Goal: Information Seeking & Learning: Learn about a topic

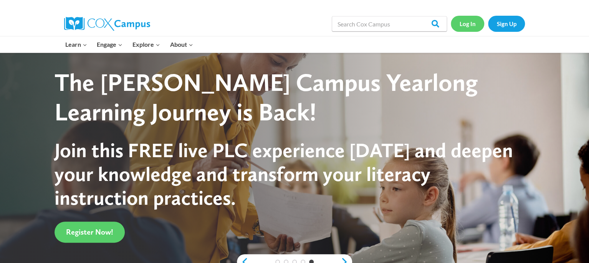
click at [459, 26] on link "Log In" at bounding box center [467, 24] width 33 height 16
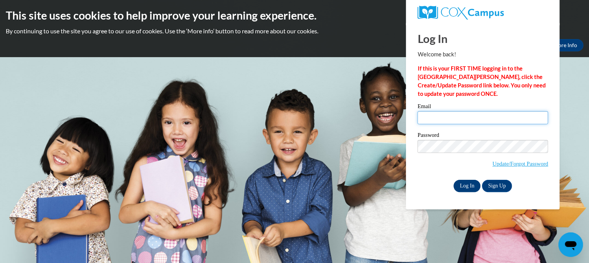
type input "lamerscrystal@aasd.k12.wi.us"
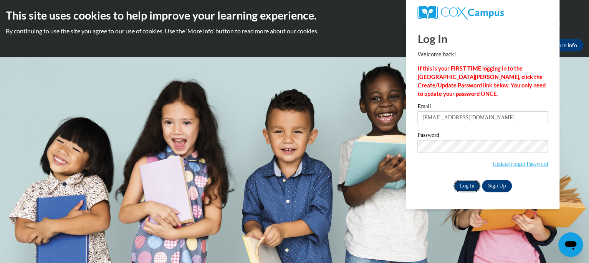
click at [463, 184] on input "Log In" at bounding box center [466, 186] width 27 height 12
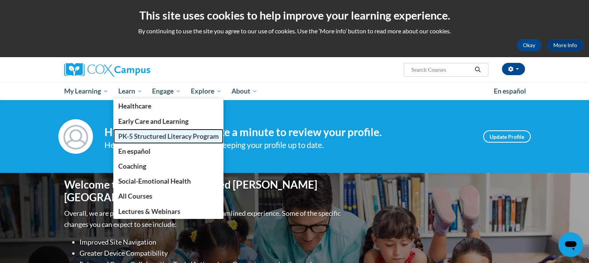
click at [131, 136] on span "PK-5 Structured Literacy Program" at bounding box center [168, 136] width 101 height 8
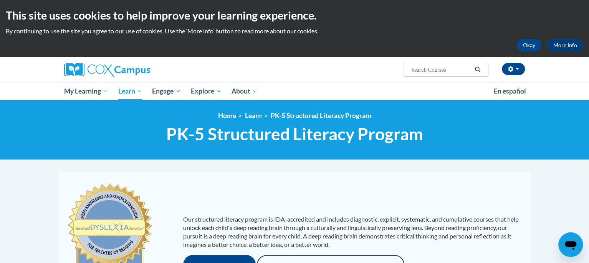
click at [217, 128] on span "PK-5 Structured Literacy Program" at bounding box center [294, 134] width 257 height 20
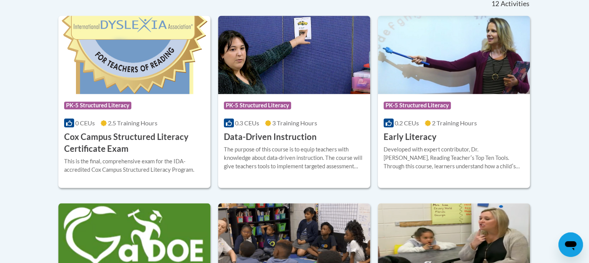
scroll to position [336, 0]
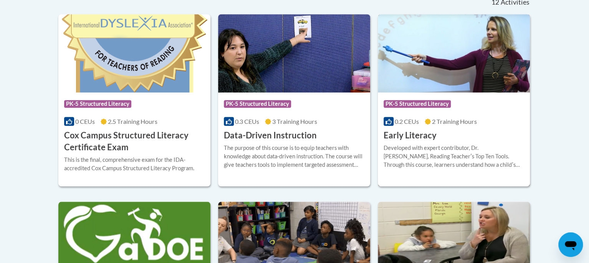
click at [489, 61] on img at bounding box center [454, 53] width 152 height 78
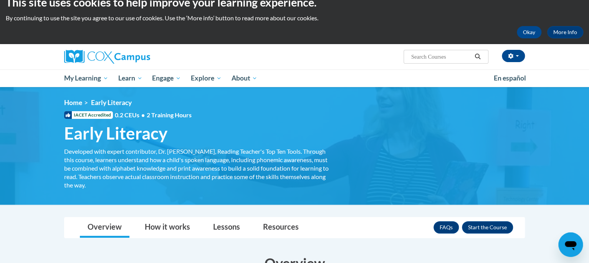
scroll to position [13, 0]
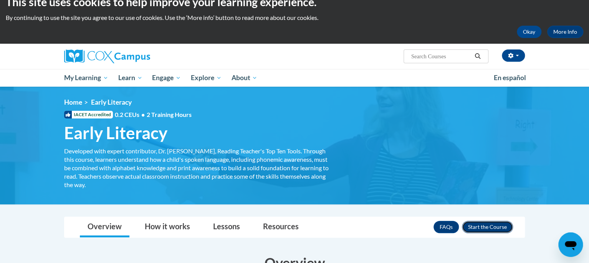
click at [503, 227] on button "Enroll" at bounding box center [487, 227] width 51 height 12
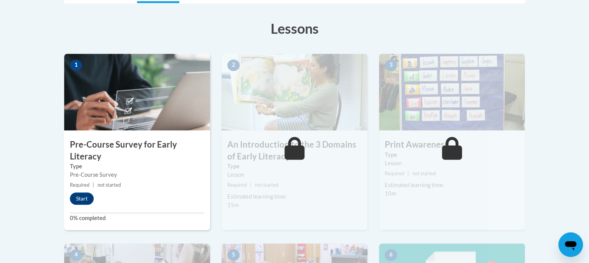
scroll to position [206, 0]
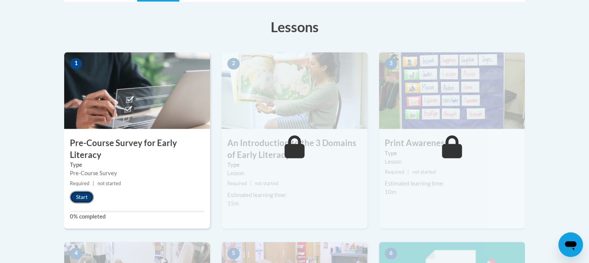
click at [82, 194] on button "Start" at bounding box center [82, 197] width 24 height 12
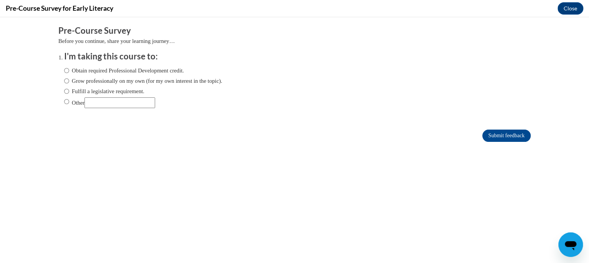
scroll to position [0, 0]
click at [77, 91] on label "Fulfill a legislative requirement." at bounding box center [104, 91] width 80 height 8
click at [69, 91] on input "Fulfill a legislative requirement." at bounding box center [66, 91] width 5 height 8
radio input "true"
click at [508, 139] on input "Submit feedback" at bounding box center [506, 136] width 48 height 12
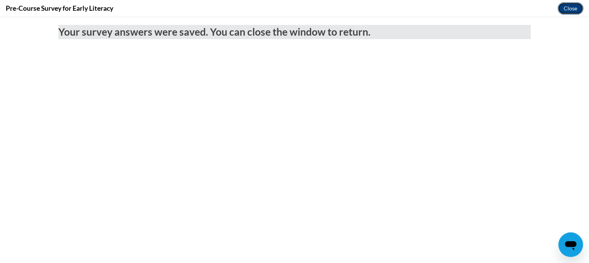
click at [576, 5] on button "Close" at bounding box center [570, 8] width 26 height 12
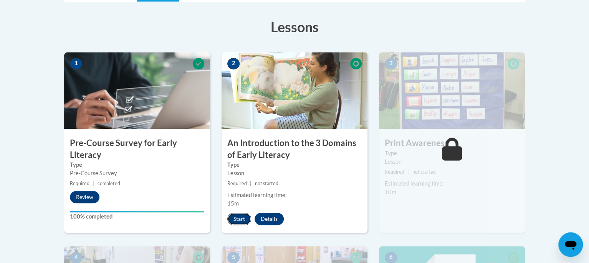
click at [237, 221] on button "Start" at bounding box center [239, 219] width 24 height 12
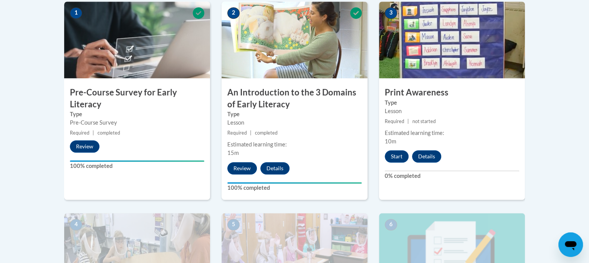
scroll to position [256, 0]
click at [397, 156] on button "Start" at bounding box center [397, 157] width 24 height 12
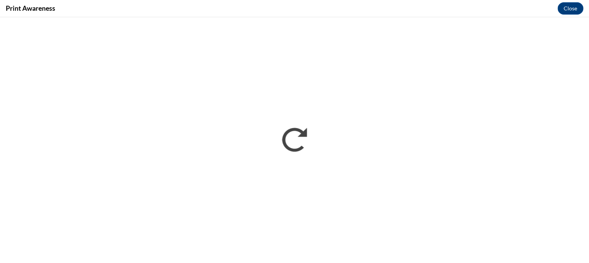
scroll to position [0, 0]
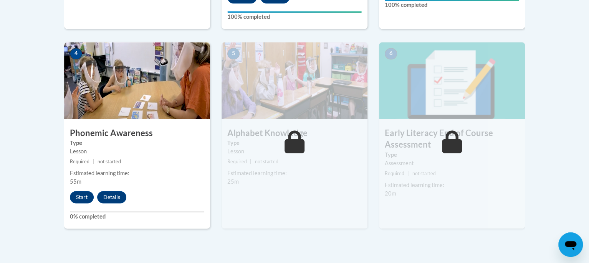
scroll to position [427, 0]
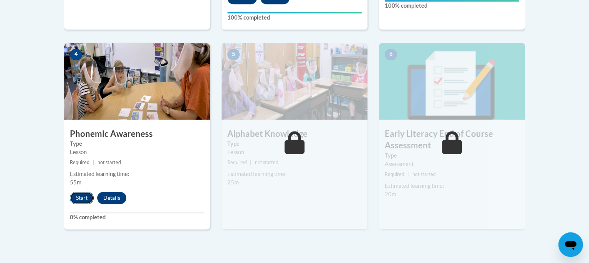
click at [83, 200] on button "Start" at bounding box center [82, 198] width 24 height 12
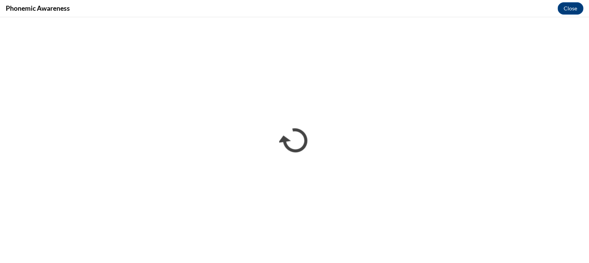
scroll to position [0, 0]
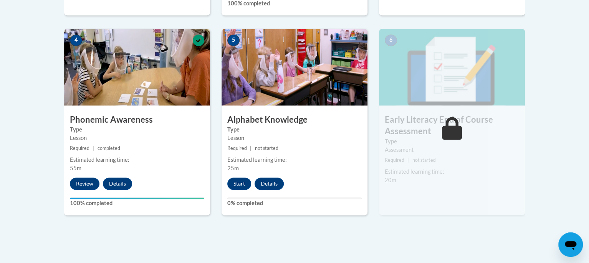
scroll to position [437, 0]
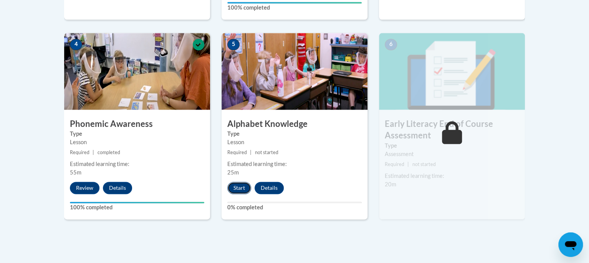
click at [241, 184] on button "Start" at bounding box center [239, 188] width 24 height 12
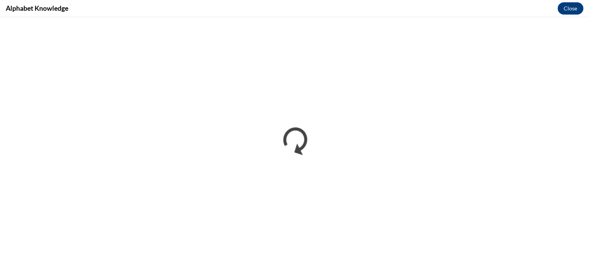
scroll to position [0, 0]
click at [365, 10] on div "Alphabet Knowledge Close" at bounding box center [294, 8] width 589 height 17
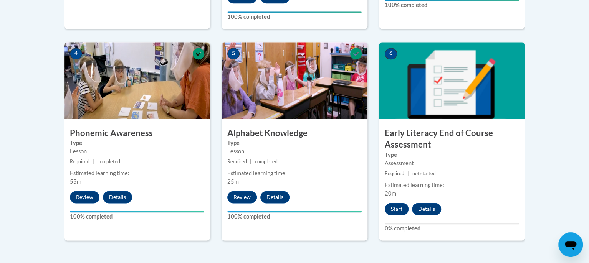
scroll to position [430, 0]
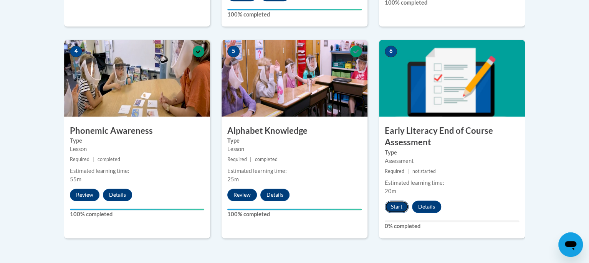
click at [395, 209] on button "Start" at bounding box center [397, 207] width 24 height 12
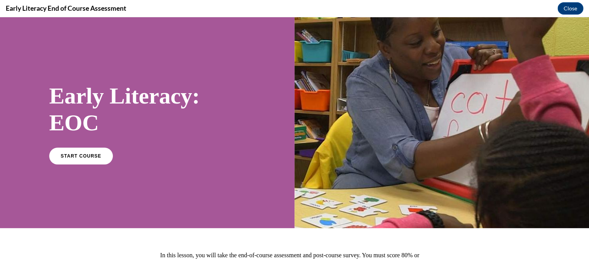
scroll to position [76, 0]
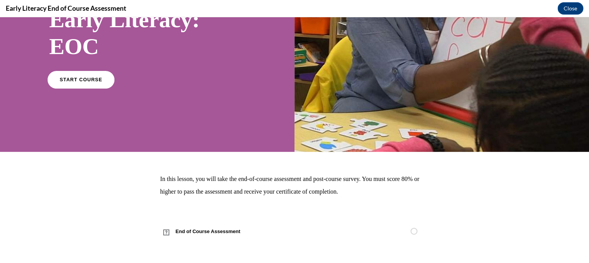
click at [62, 84] on link "START COURSE" at bounding box center [81, 80] width 67 height 18
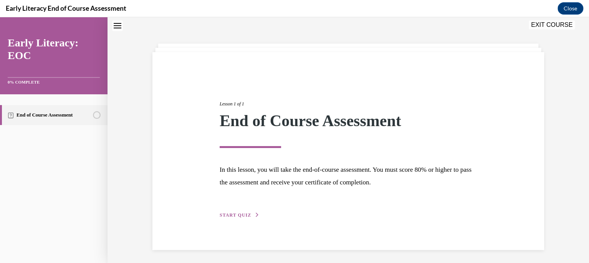
scroll to position [26, 0]
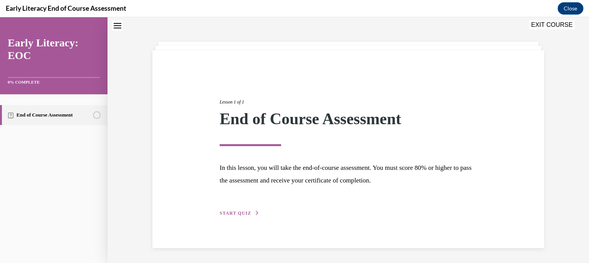
click at [225, 212] on span "START QUIZ" at bounding box center [235, 213] width 31 height 5
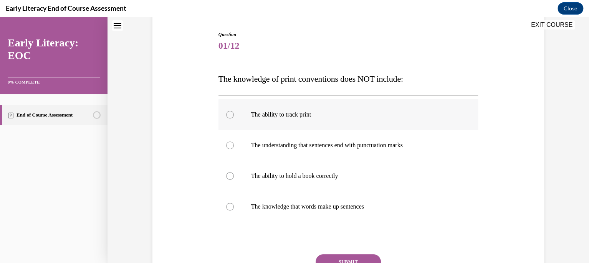
scroll to position [87, 0]
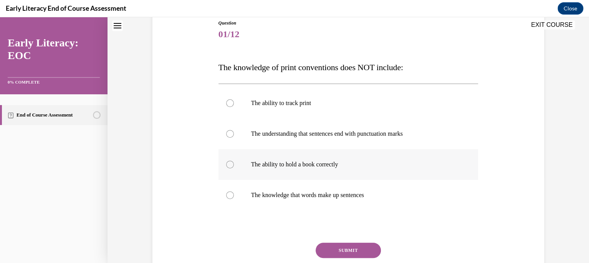
click at [234, 164] on div at bounding box center [348, 164] width 260 height 31
click at [331, 249] on button "SUBMIT" at bounding box center [348, 250] width 65 height 15
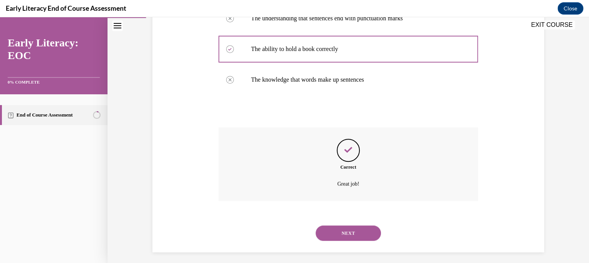
scroll to position [207, 0]
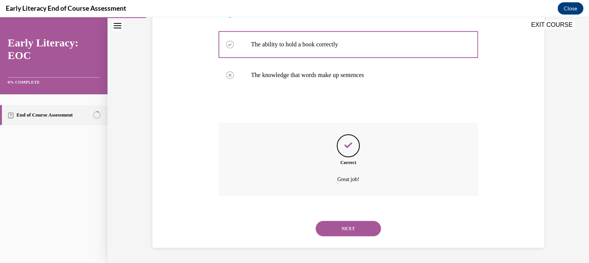
click at [334, 233] on button "NEXT" at bounding box center [348, 228] width 65 height 15
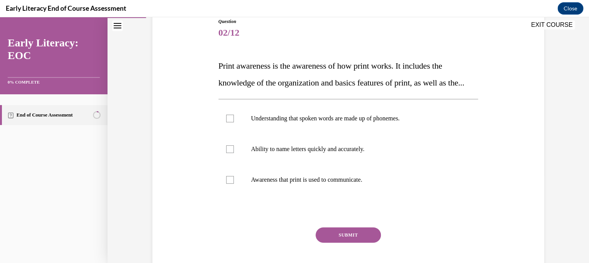
scroll to position [89, 0]
click at [233, 183] on div at bounding box center [230, 179] width 8 height 8
click at [341, 242] on button "SUBMIT" at bounding box center [348, 234] width 65 height 15
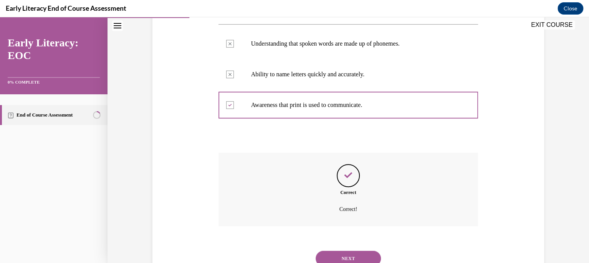
scroll to position [210, 0]
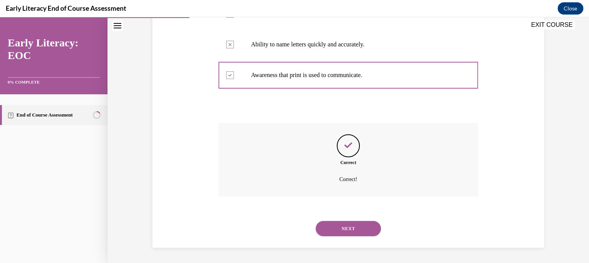
click at [344, 231] on button "NEXT" at bounding box center [348, 228] width 65 height 15
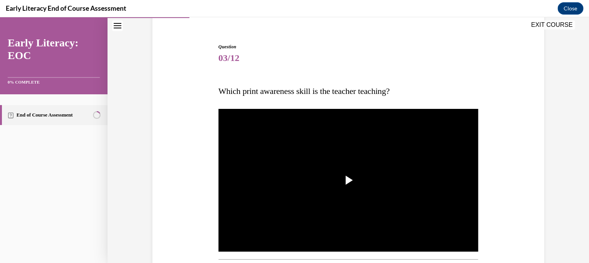
scroll to position [66, 0]
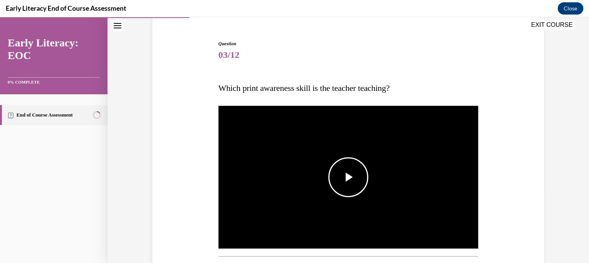
click at [348, 177] on span "Video player" at bounding box center [348, 177] width 0 height 0
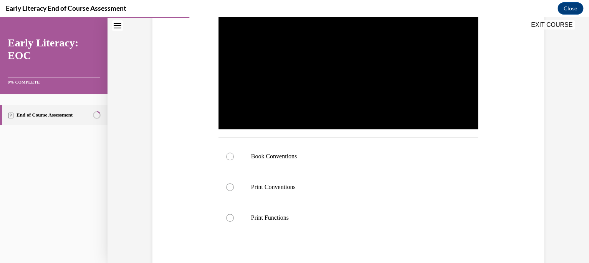
scroll to position [172, 0]
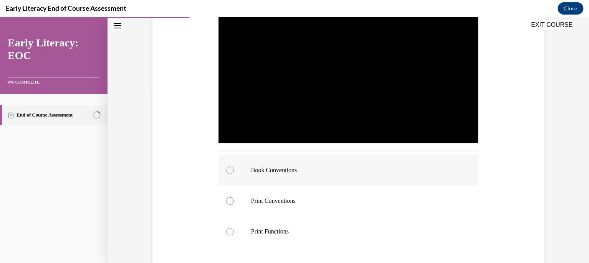
click at [262, 168] on p "Book Conventions" at bounding box center [355, 171] width 208 height 8
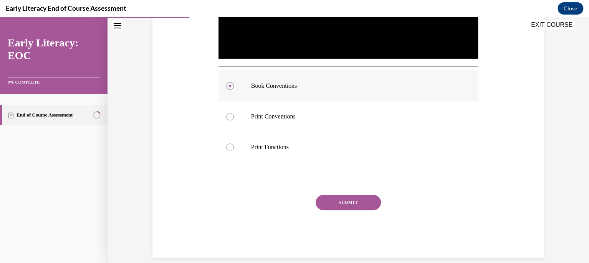
scroll to position [262, 0]
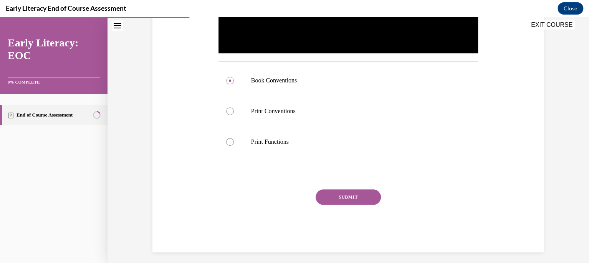
click at [343, 202] on button "SUBMIT" at bounding box center [348, 197] width 65 height 15
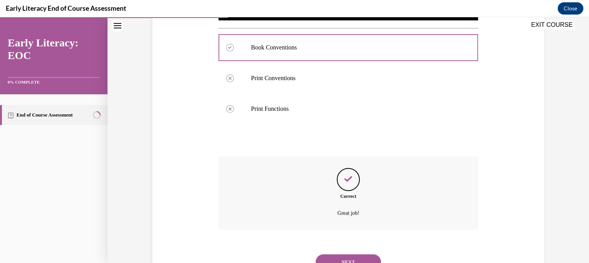
scroll to position [328, 0]
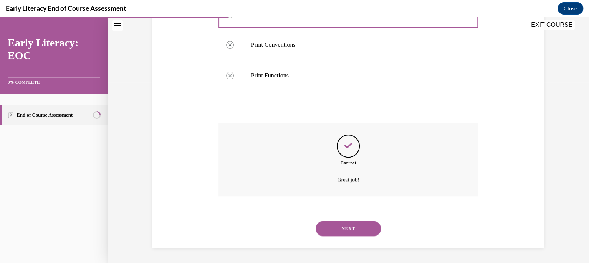
click at [343, 229] on button "NEXT" at bounding box center [348, 228] width 65 height 15
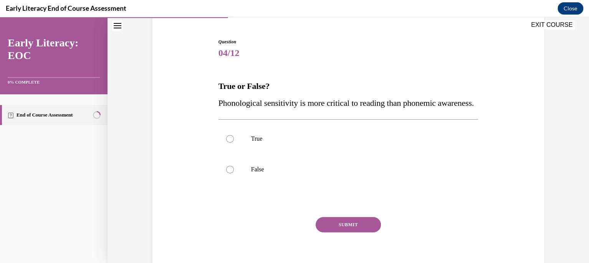
scroll to position [61, 0]
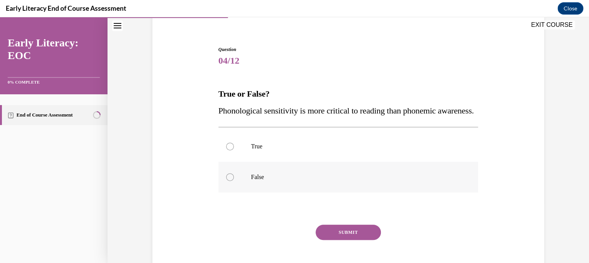
click at [244, 193] on div at bounding box center [348, 177] width 260 height 31
click at [334, 240] on button "SUBMIT" at bounding box center [348, 232] width 65 height 15
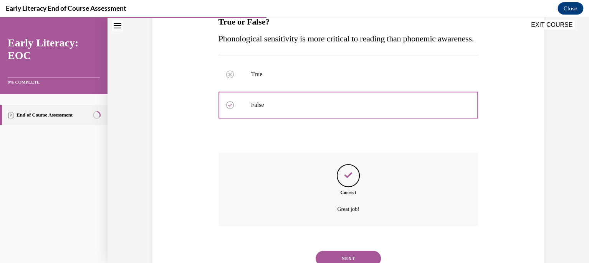
scroll to position [180, 0]
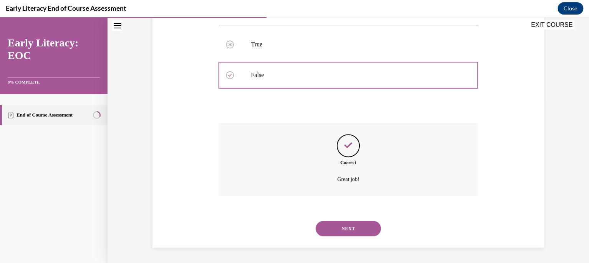
click at [332, 228] on button "NEXT" at bounding box center [348, 228] width 65 height 15
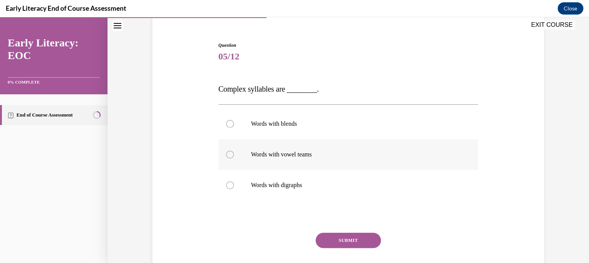
scroll to position [62, 0]
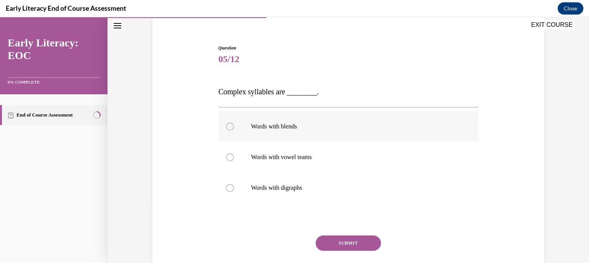
click at [239, 126] on div at bounding box center [348, 126] width 260 height 31
click at [339, 244] on button "SUBMIT" at bounding box center [348, 243] width 65 height 15
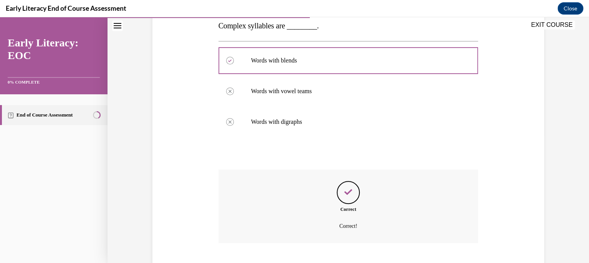
scroll to position [175, 0]
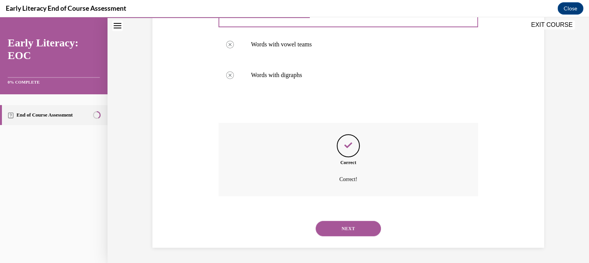
click at [341, 229] on button "NEXT" at bounding box center [348, 228] width 65 height 15
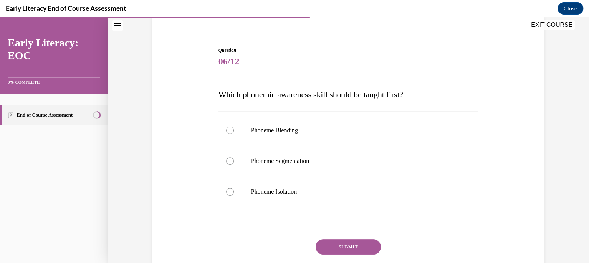
scroll to position [61, 0]
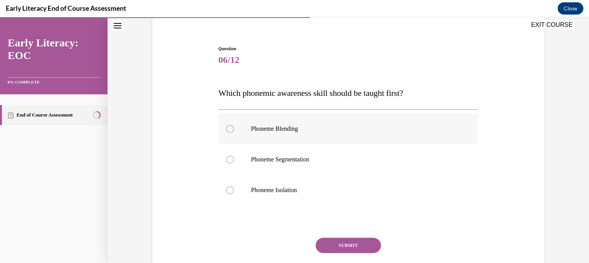
click at [265, 136] on div at bounding box center [348, 129] width 260 height 31
click at [347, 243] on button "SUBMIT" at bounding box center [348, 245] width 65 height 15
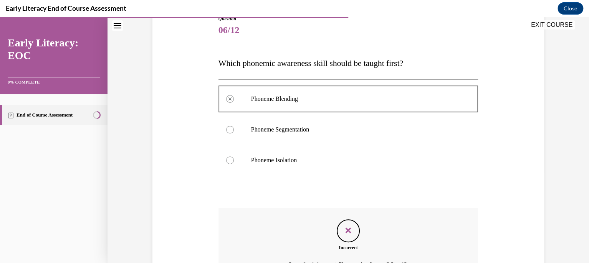
scroll to position [93, 0]
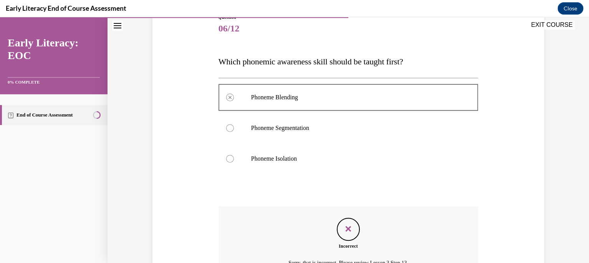
click at [286, 157] on p "Phoneme Isolation" at bounding box center [355, 159] width 208 height 8
click at [229, 161] on div at bounding box center [230, 159] width 8 height 8
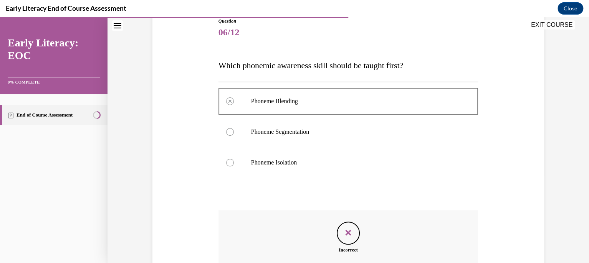
click at [328, 203] on div "Question 06/12 Which phonemic awareness skill should be taught first? Phoneme B…" at bounding box center [348, 177] width 260 height 318
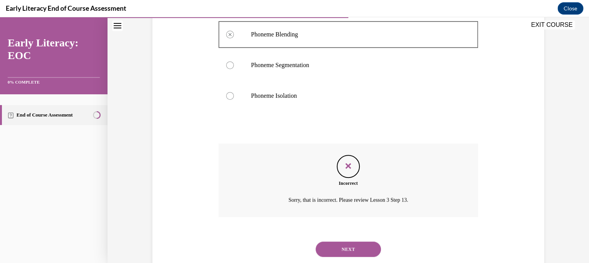
click at [335, 245] on button "NEXT" at bounding box center [348, 249] width 65 height 15
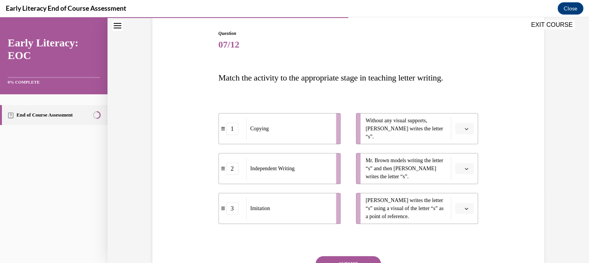
scroll to position [79, 0]
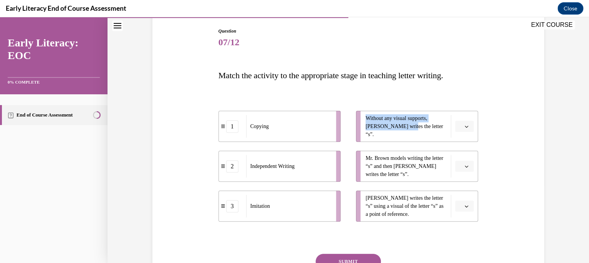
drag, startPoint x: 395, startPoint y: 129, endPoint x: 314, endPoint y: 171, distance: 91.2
click at [314, 171] on div "1 Copying 2 Independent Writing 3 Imitation Without any visual supports, Tina w…" at bounding box center [348, 159] width 260 height 126
click at [469, 130] on button "button" at bounding box center [464, 127] width 19 height 12
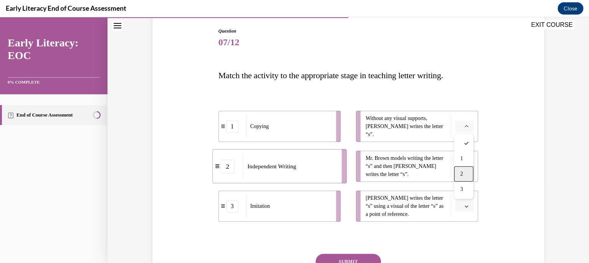
click at [467, 170] on div "2" at bounding box center [463, 174] width 19 height 15
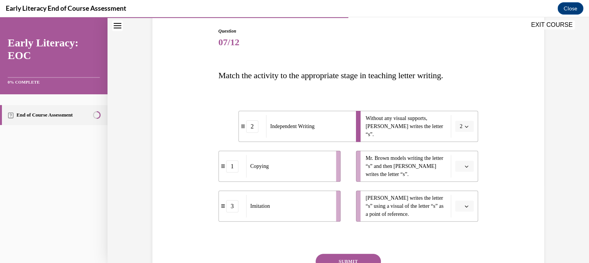
click at [466, 168] on icon "button" at bounding box center [467, 167] width 4 height 4
click at [468, 195] on div "1" at bounding box center [463, 198] width 19 height 15
click at [465, 203] on button "button" at bounding box center [464, 207] width 19 height 12
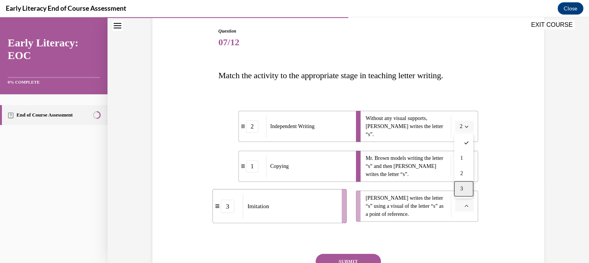
click at [464, 193] on div "3" at bounding box center [463, 189] width 19 height 15
click at [256, 165] on div "1" at bounding box center [252, 166] width 12 height 12
click at [461, 165] on span "1" at bounding box center [461, 167] width 3 height 8
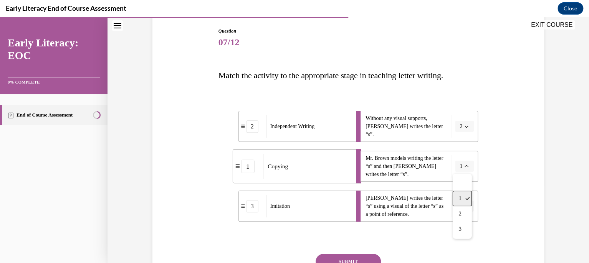
click at [461, 196] on span "1" at bounding box center [459, 199] width 3 height 6
click at [466, 127] on icon "button" at bounding box center [467, 127] width 4 height 4
click at [462, 228] on div "Question 07/12 Match the activity to the appropriate stage in teaching letter w…" at bounding box center [348, 172] width 260 height 289
click at [468, 127] on icon "button" at bounding box center [467, 127] width 4 height 4
click at [465, 187] on div "3" at bounding box center [461, 189] width 19 height 15
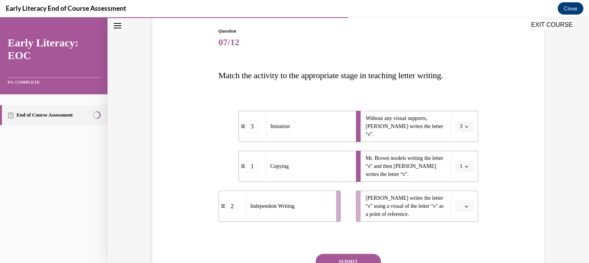
click at [445, 89] on div "Question 07/12 Match the activity to the appropriate stage in teaching letter w…" at bounding box center [348, 172] width 260 height 289
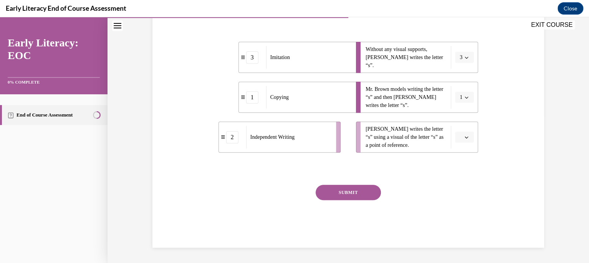
scroll to position [117, 0]
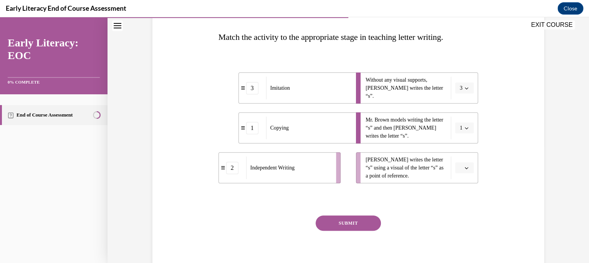
click at [253, 84] on div "3" at bounding box center [252, 88] width 12 height 12
click at [470, 85] on button "3" at bounding box center [464, 89] width 19 height 12
click at [465, 104] on div at bounding box center [461, 105] width 19 height 15
click at [468, 126] on span "button" at bounding box center [466, 128] width 5 height 5
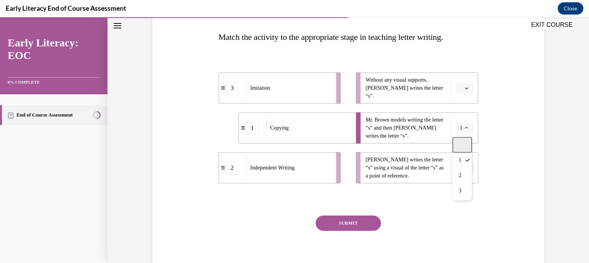
click at [463, 148] on div at bounding box center [461, 144] width 19 height 15
click at [234, 164] on div "2" at bounding box center [232, 168] width 12 height 12
click at [232, 91] on div "3" at bounding box center [232, 88] width 12 height 12
click at [468, 86] on span "button" at bounding box center [466, 88] width 5 height 5
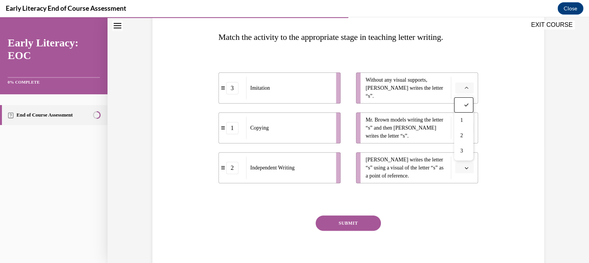
click at [483, 63] on div "Question 07/12 Match the activity to the appropriate stage in teaching letter w…" at bounding box center [348, 122] width 395 height 313
click at [233, 125] on div "1" at bounding box center [232, 128] width 12 height 12
click at [468, 84] on button "button" at bounding box center [464, 89] width 19 height 12
click at [461, 131] on div "2" at bounding box center [463, 135] width 19 height 15
click at [462, 167] on span "Please select an option" at bounding box center [461, 168] width 3 height 8
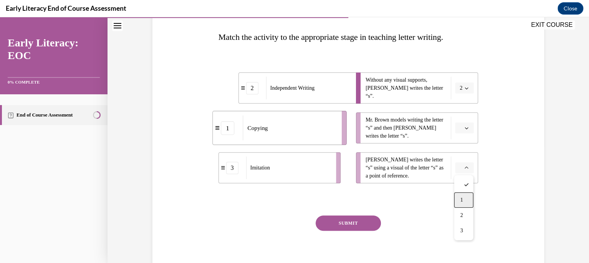
click at [462, 197] on span "1" at bounding box center [461, 200] width 3 height 6
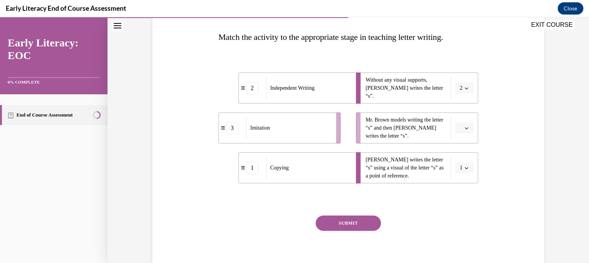
click at [464, 132] on button "button" at bounding box center [464, 128] width 19 height 12
click at [463, 186] on div "3" at bounding box center [463, 191] width 19 height 15
click at [359, 226] on button "SUBMIT" at bounding box center [348, 223] width 65 height 15
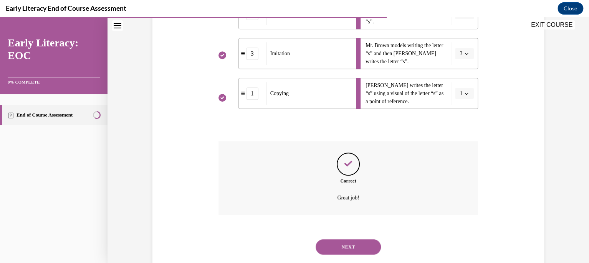
scroll to position [210, 0]
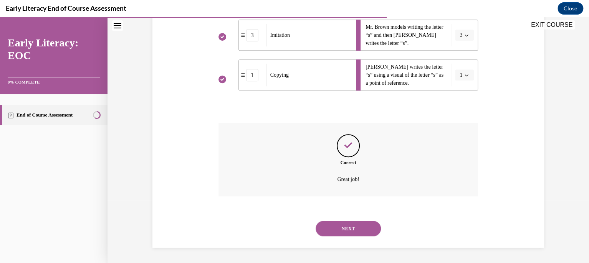
click at [359, 226] on button "NEXT" at bounding box center [348, 228] width 65 height 15
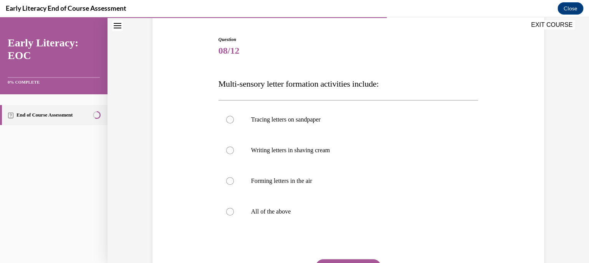
scroll to position [72, 0]
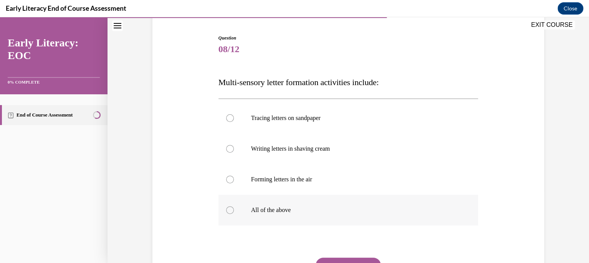
click at [229, 209] on div at bounding box center [230, 211] width 8 height 8
click at [229, 210] on circle at bounding box center [230, 210] width 2 height 2
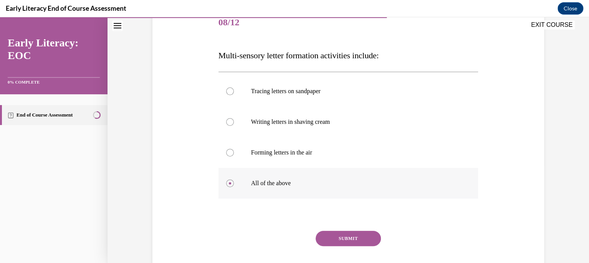
scroll to position [101, 0]
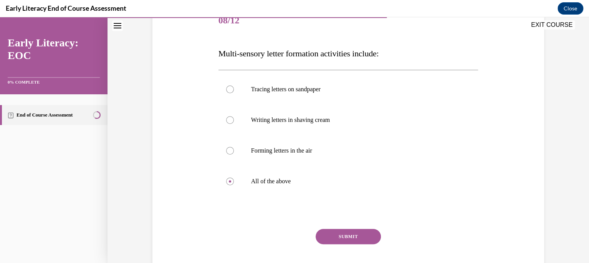
click at [334, 242] on button "SUBMIT" at bounding box center [348, 236] width 65 height 15
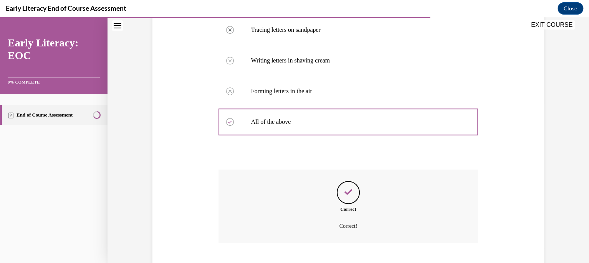
scroll to position [207, 0]
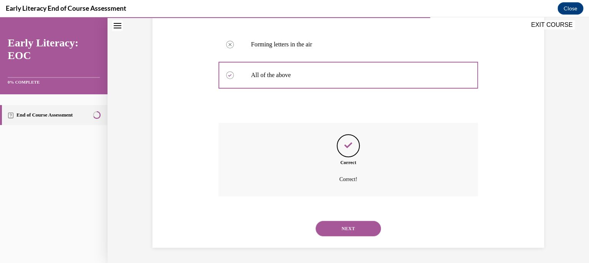
click at [338, 232] on button "NEXT" at bounding box center [348, 228] width 65 height 15
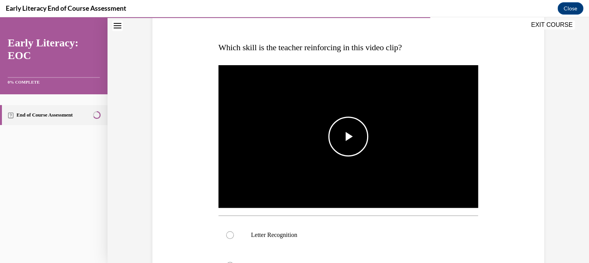
scroll to position [106, 0]
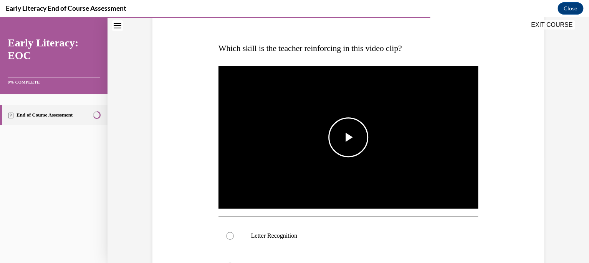
click at [348, 137] on span "Video player" at bounding box center [348, 137] width 0 height 0
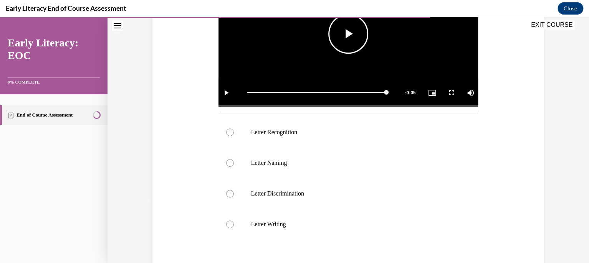
scroll to position [213, 0]
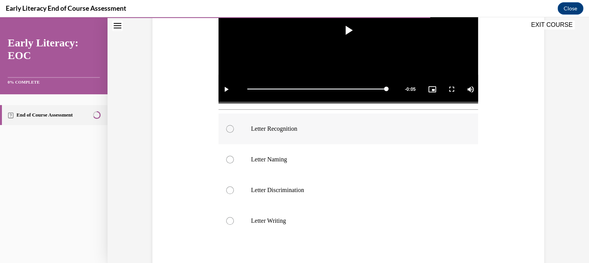
click at [287, 126] on p "Letter Recognition" at bounding box center [355, 129] width 208 height 8
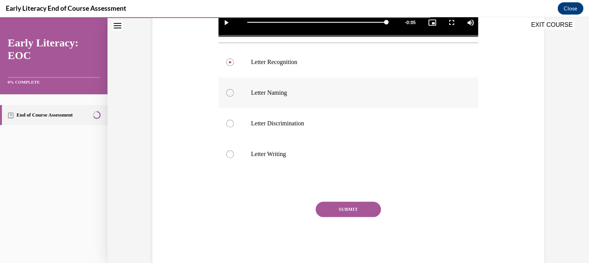
scroll to position [297, 0]
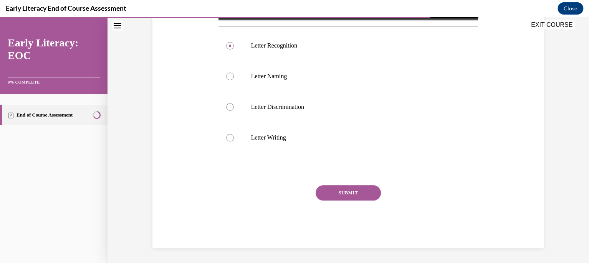
click at [349, 196] on button "SUBMIT" at bounding box center [348, 192] width 65 height 15
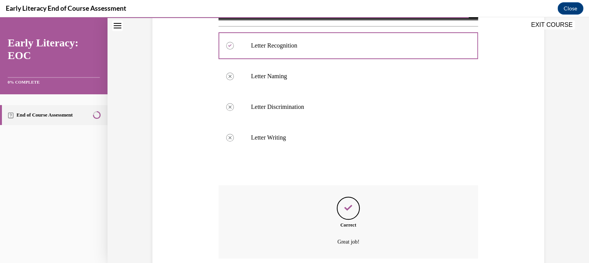
scroll to position [359, 0]
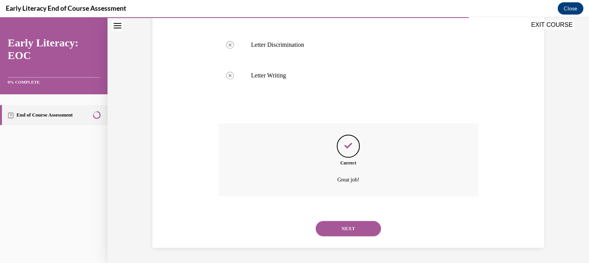
click at [347, 230] on button "NEXT" at bounding box center [348, 228] width 65 height 15
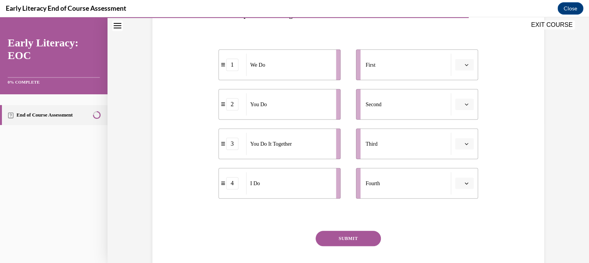
scroll to position [141, 0]
click at [471, 182] on button "button" at bounding box center [464, 183] width 19 height 12
click at [462, 123] on div "1" at bounding box center [463, 119] width 19 height 15
click at [470, 186] on button "1" at bounding box center [464, 183] width 19 height 12
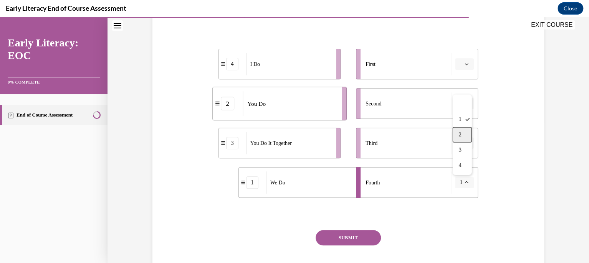
click at [461, 138] on div "2" at bounding box center [461, 134] width 19 height 15
click at [441, 241] on div "SUBMIT" at bounding box center [348, 249] width 260 height 38
click at [466, 185] on span "button" at bounding box center [466, 182] width 5 height 5
click at [463, 137] on div "2" at bounding box center [461, 134] width 19 height 15
click at [427, 204] on div "Question 10/12 Put the phases of the gradual release method in order. 4 I Do 1 …" at bounding box center [348, 129] width 260 height 328
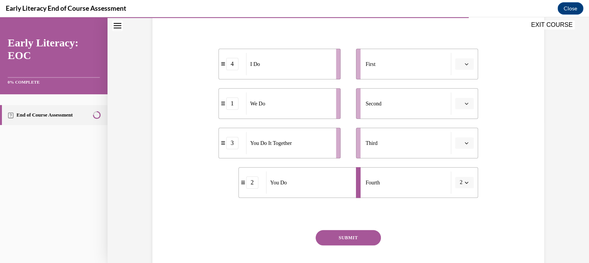
click at [344, 236] on button "SUBMIT" at bounding box center [348, 237] width 65 height 15
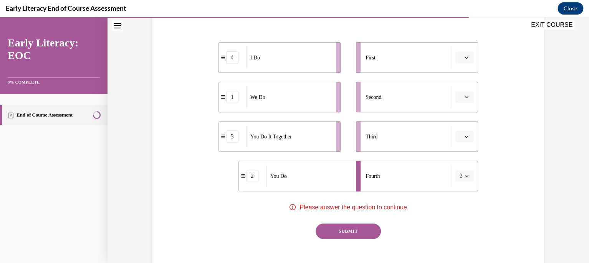
scroll to position [148, 0]
click at [275, 180] on div "You Do" at bounding box center [308, 176] width 85 height 22
click at [429, 239] on div "Question 10/12 Put the phases of the gradual release method in order. 4 I Do 1 …" at bounding box center [348, 123] width 260 height 328
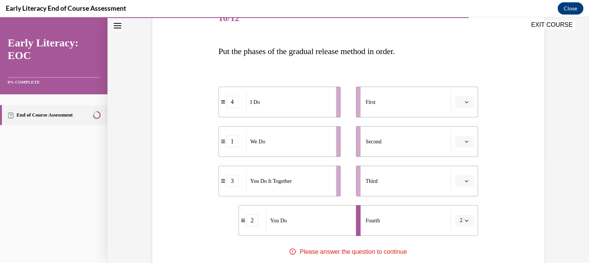
scroll to position [100, 0]
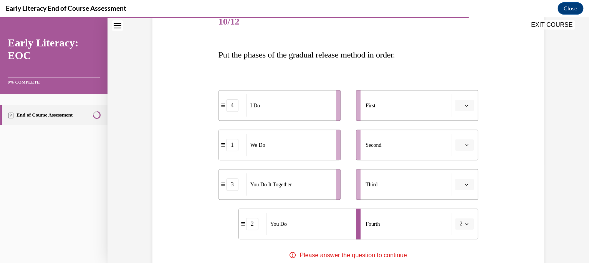
click at [468, 105] on icon "button" at bounding box center [467, 106] width 4 height 4
click at [433, 53] on p "Put the phases of the gradual release method in order." at bounding box center [348, 54] width 260 height 17
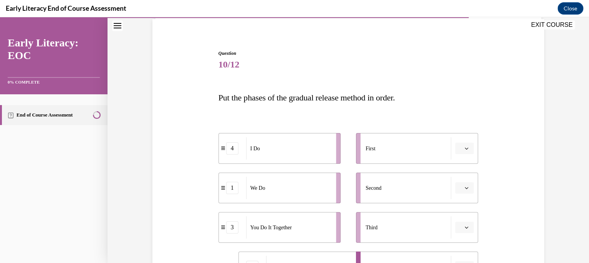
scroll to position [47, 0]
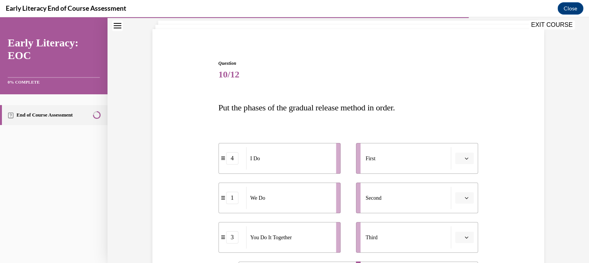
click at [237, 161] on div "4" at bounding box center [232, 158] width 12 height 12
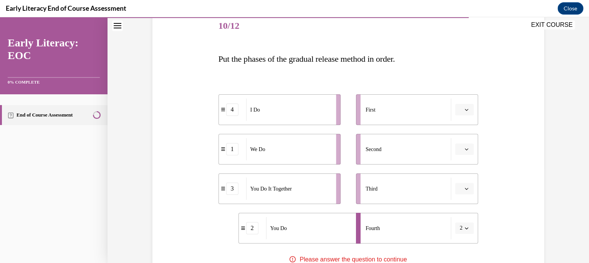
scroll to position [96, 0]
click at [469, 111] on button "button" at bounding box center [464, 109] width 19 height 12
click at [463, 182] on div "4" at bounding box center [463, 187] width 19 height 15
click at [464, 146] on span "button" at bounding box center [466, 148] width 5 height 5
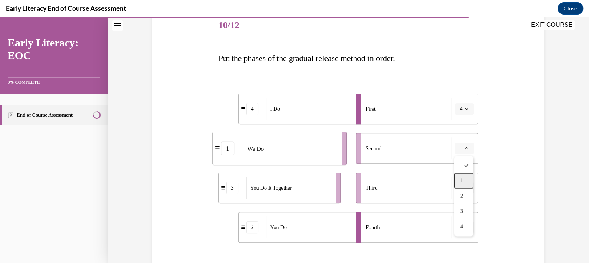
click at [461, 180] on span "1" at bounding box center [461, 181] width 3 height 6
click at [468, 187] on icon "button" at bounding box center [467, 188] width 4 height 4
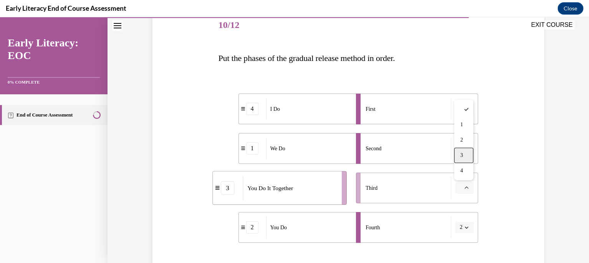
click at [466, 151] on div "3" at bounding box center [463, 155] width 19 height 15
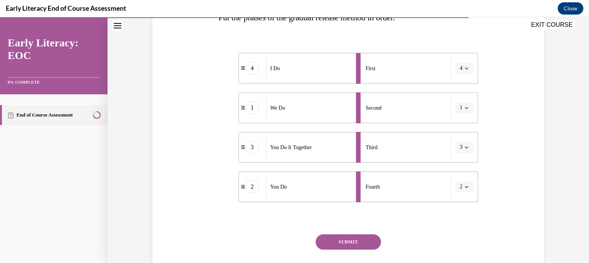
scroll to position [187, 0]
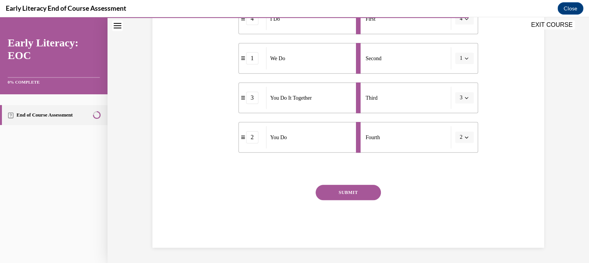
click at [366, 194] on button "SUBMIT" at bounding box center [348, 192] width 65 height 15
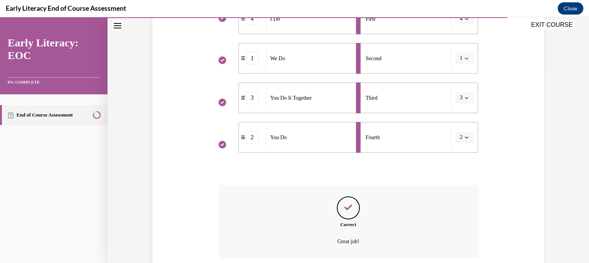
scroll to position [249, 0]
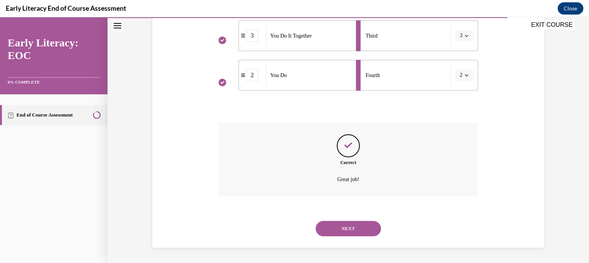
click at [351, 225] on button "NEXT" at bounding box center [348, 228] width 65 height 15
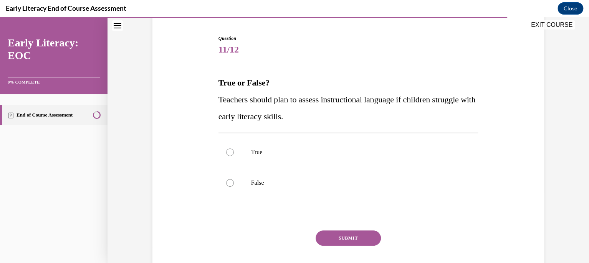
scroll to position [71, 0]
click at [230, 152] on div at bounding box center [230, 153] width 8 height 8
click at [349, 241] on button "SUBMIT" at bounding box center [348, 238] width 65 height 15
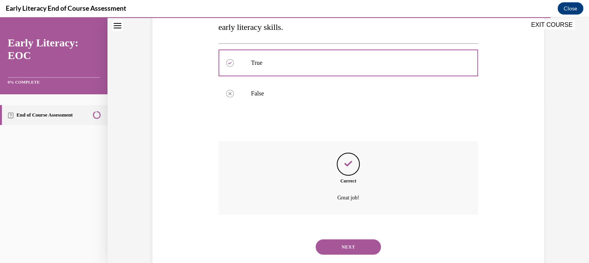
scroll to position [180, 0]
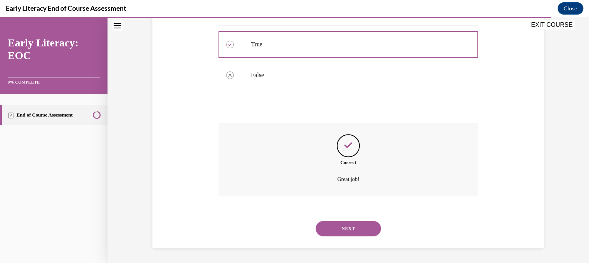
click at [345, 233] on button "NEXT" at bounding box center [348, 228] width 65 height 15
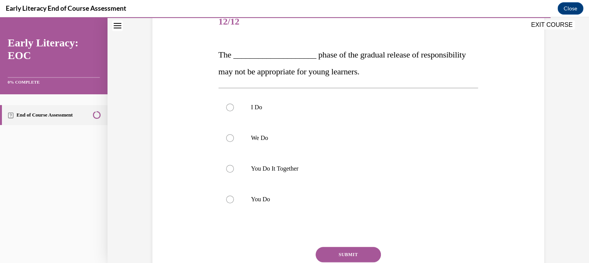
scroll to position [100, 0]
click at [266, 203] on p "You Do" at bounding box center [355, 200] width 208 height 8
click at [338, 254] on button "SUBMIT" at bounding box center [348, 254] width 65 height 15
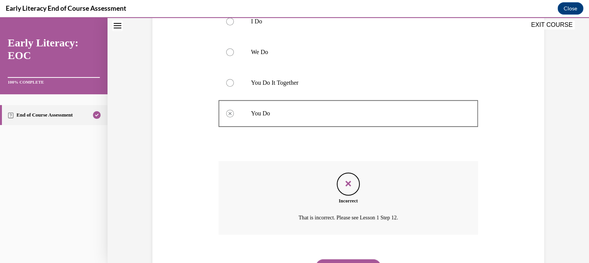
scroll to position [224, 0]
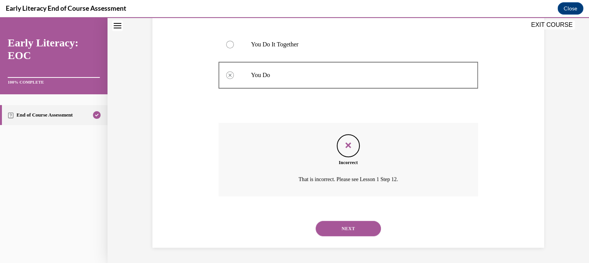
click at [332, 232] on button "NEXT" at bounding box center [348, 228] width 65 height 15
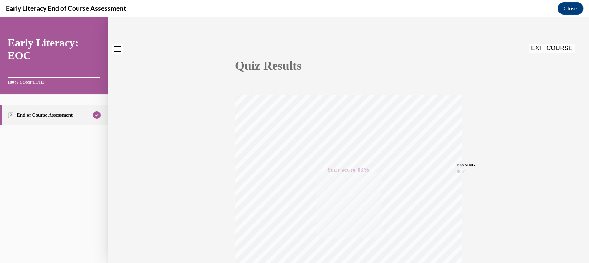
scroll to position [0, 0]
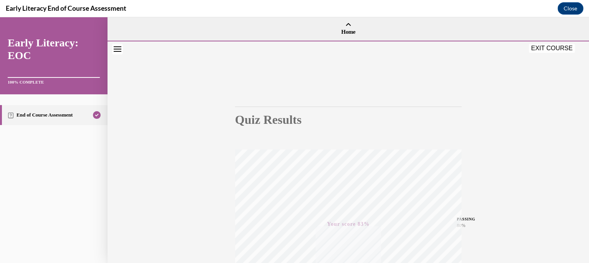
click at [557, 51] on button "EXIT COURSE" at bounding box center [552, 48] width 46 height 9
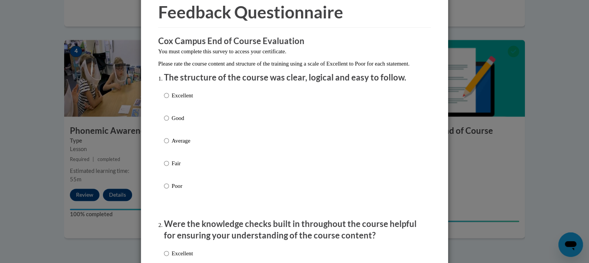
scroll to position [37, 0]
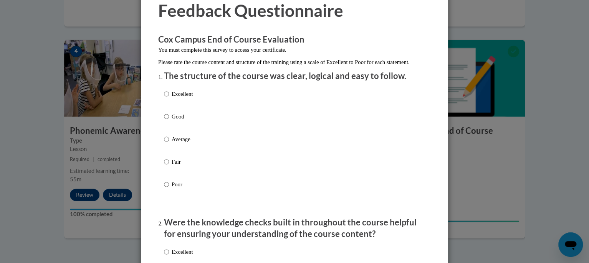
click at [175, 144] on p "Average" at bounding box center [182, 139] width 21 height 8
click at [169, 144] on input "Average" at bounding box center [166, 139] width 5 height 8
radio input "true"
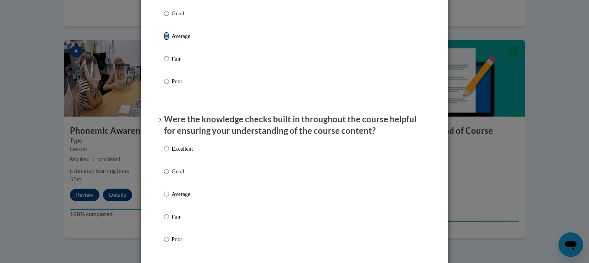
scroll to position [140, 0]
click at [175, 176] on p "Good" at bounding box center [182, 172] width 21 height 8
click at [169, 176] on input "Good" at bounding box center [166, 172] width 5 height 8
radio input "true"
click at [175, 176] on p "Good" at bounding box center [182, 172] width 21 height 8
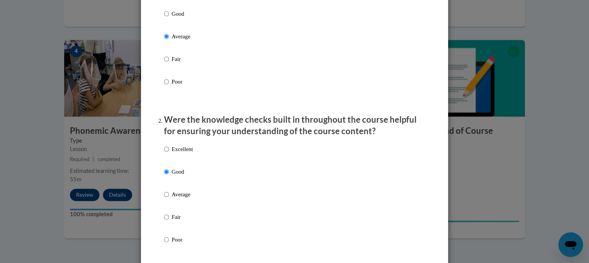
click at [169, 176] on input "Good" at bounding box center [166, 172] width 5 height 8
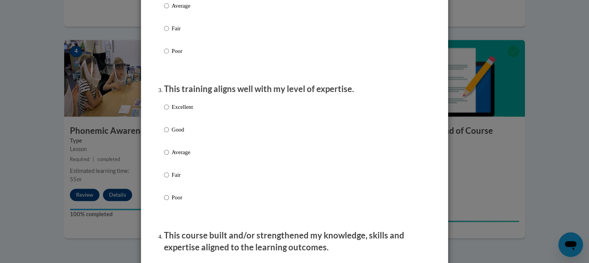
scroll to position [330, 0]
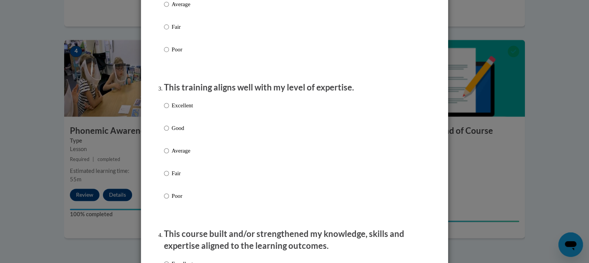
click at [178, 155] on p "Average" at bounding box center [182, 151] width 21 height 8
click at [169, 155] on input "Average" at bounding box center [166, 151] width 5 height 8
radio input "true"
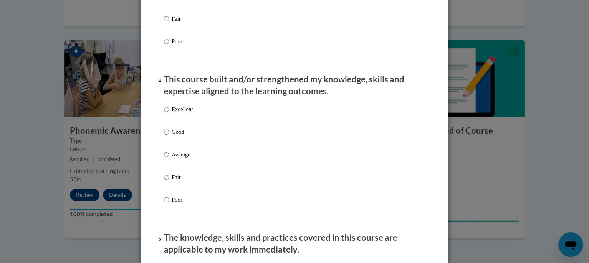
scroll to position [488, 0]
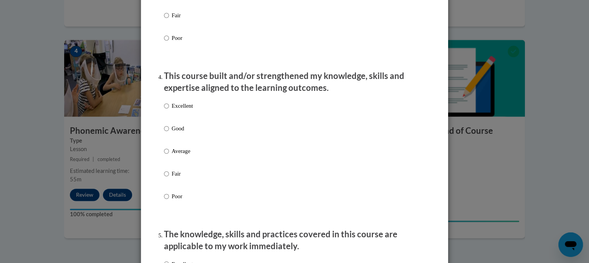
click at [179, 155] on p "Average" at bounding box center [182, 151] width 21 height 8
click at [169, 155] on input "Average" at bounding box center [166, 151] width 5 height 8
radio input "true"
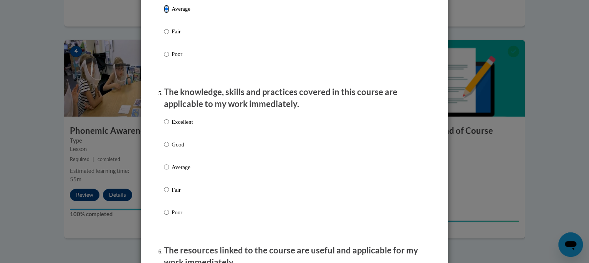
scroll to position [634, 0]
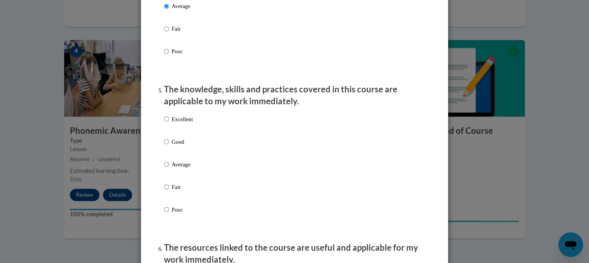
click at [177, 169] on p "Average" at bounding box center [182, 164] width 21 height 8
click at [169, 169] on input "Average" at bounding box center [166, 164] width 5 height 8
radio input "true"
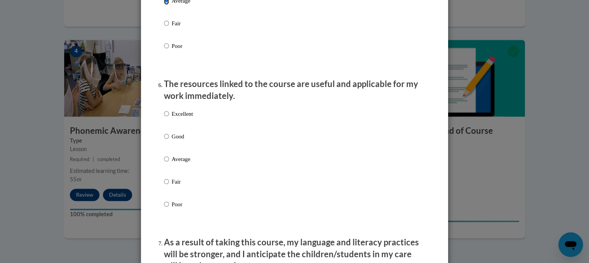
scroll to position [800, 0]
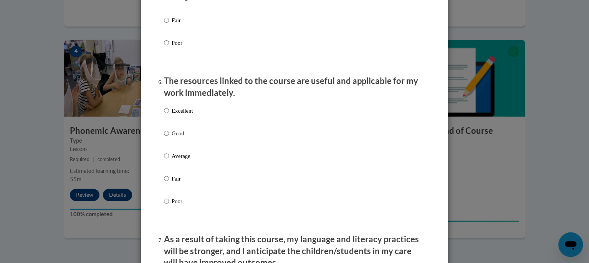
click at [182, 160] on p "Average" at bounding box center [182, 156] width 21 height 8
click at [169, 160] on input "Average" at bounding box center [166, 156] width 5 height 8
radio input "true"
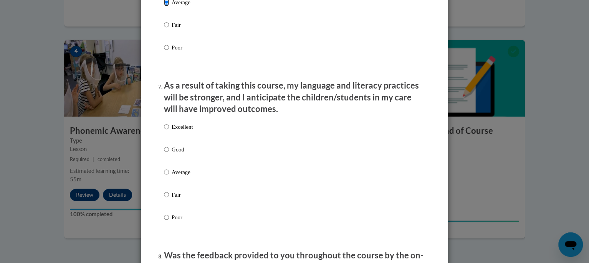
scroll to position [955, 0]
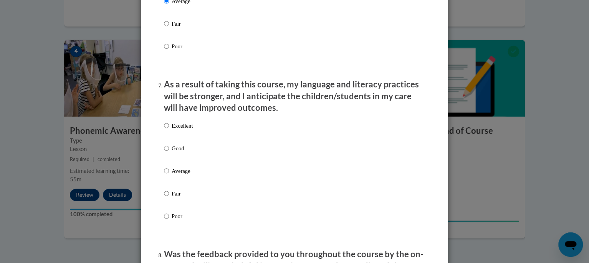
click at [180, 153] on p "Good" at bounding box center [182, 148] width 21 height 8
click at [169, 153] on input "Good" at bounding box center [166, 148] width 5 height 8
radio input "true"
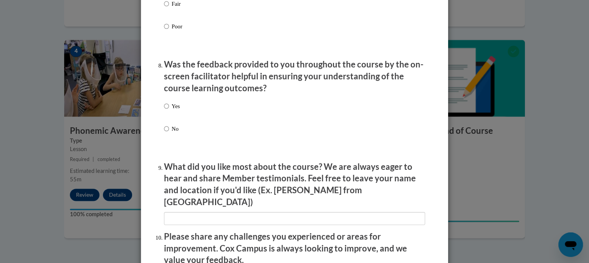
scroll to position [1156, 0]
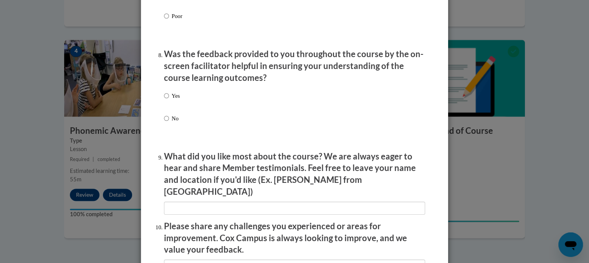
click at [172, 100] on p "Yes" at bounding box center [176, 96] width 8 height 8
click at [169, 100] on input "Yes" at bounding box center [166, 96] width 5 height 8
radio input "true"
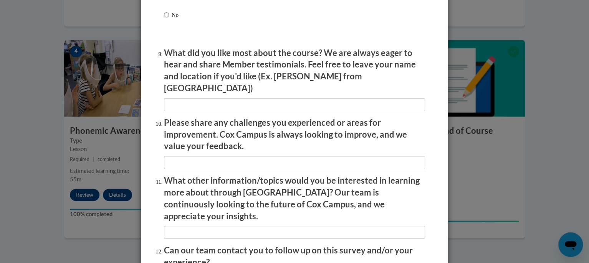
scroll to position [1336, 0]
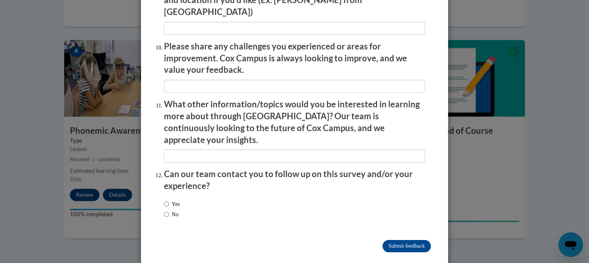
click at [169, 210] on label "No" at bounding box center [171, 214] width 15 height 8
click at [169, 210] on input "No" at bounding box center [166, 214] width 5 height 8
radio input "true"
click at [390, 240] on input "Submit feedback" at bounding box center [406, 246] width 48 height 12
click at [390, 240] on input "Submitting" at bounding box center [406, 246] width 48 height 12
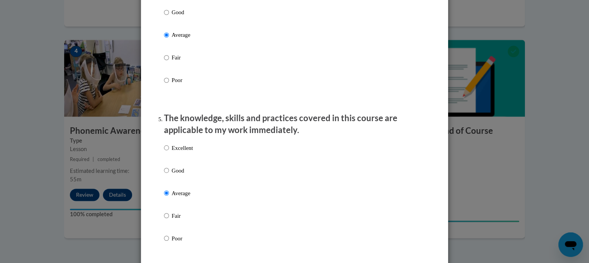
scroll to position [0, 0]
